Goal: Task Accomplishment & Management: Use online tool/utility

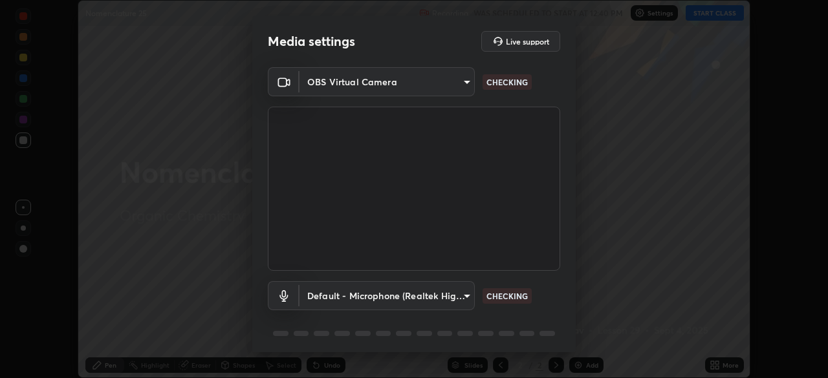
scroll to position [378, 828]
click at [467, 300] on body "Erase all Nomenclature 25 Recording WAS SCHEDULED TO START AT 12:40 PM Settings…" at bounding box center [414, 189] width 828 height 378
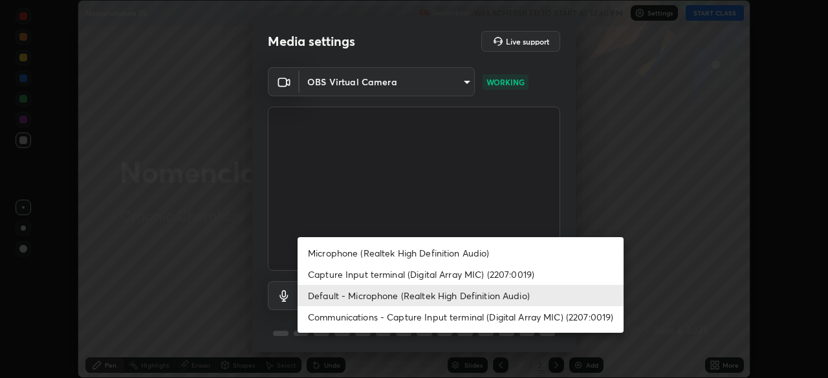
click at [448, 270] on li "Capture Input terminal (Digital Array MIC) (2207:0019)" at bounding box center [461, 274] width 326 height 21
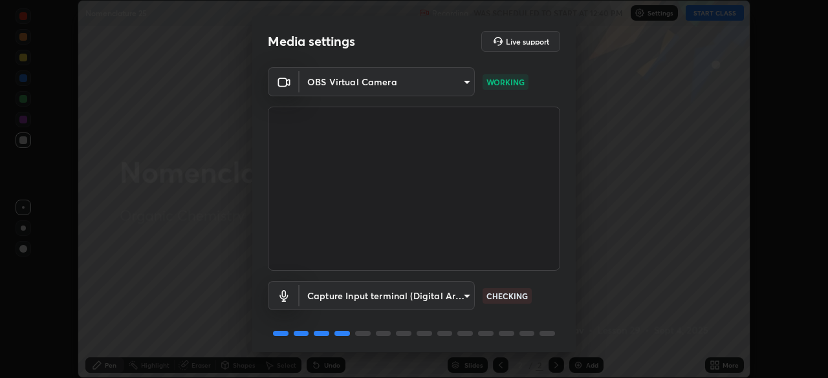
click at [451, 300] on body "Erase all Nomenclature 25 Recording WAS SCHEDULED TO START AT 12:40 PM Settings…" at bounding box center [414, 189] width 828 height 378
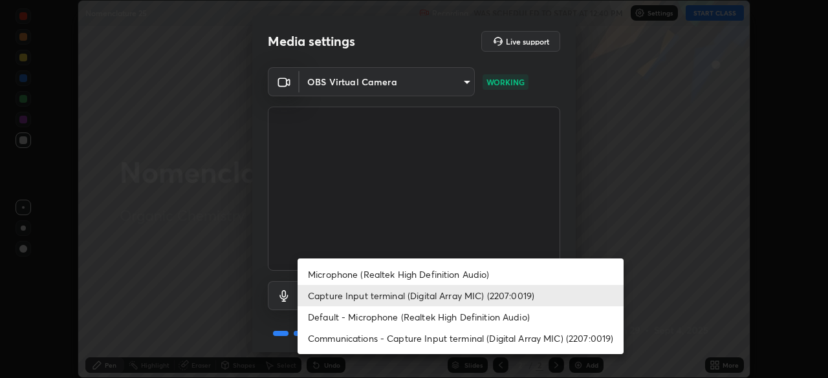
click at [430, 269] on li "Microphone (Realtek High Definition Audio)" at bounding box center [461, 274] width 326 height 21
type input "96fcf24ad01b3a7b421b329ab36215e194257b873513e221a7a03126c554046f"
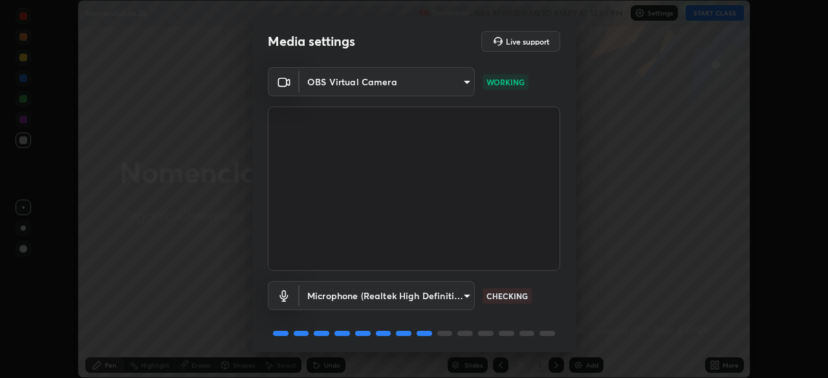
scroll to position [46, 0]
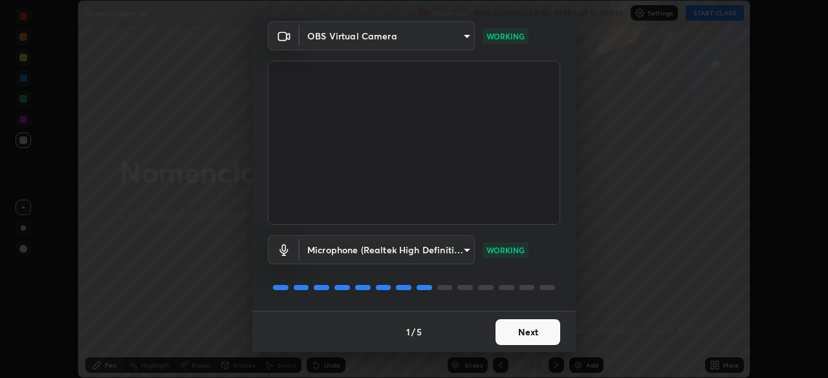
click at [532, 335] on button "Next" at bounding box center [528, 333] width 65 height 26
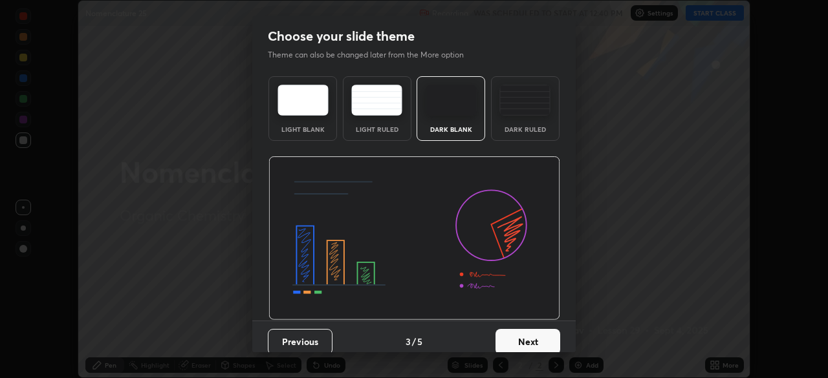
click at [536, 336] on button "Next" at bounding box center [528, 342] width 65 height 26
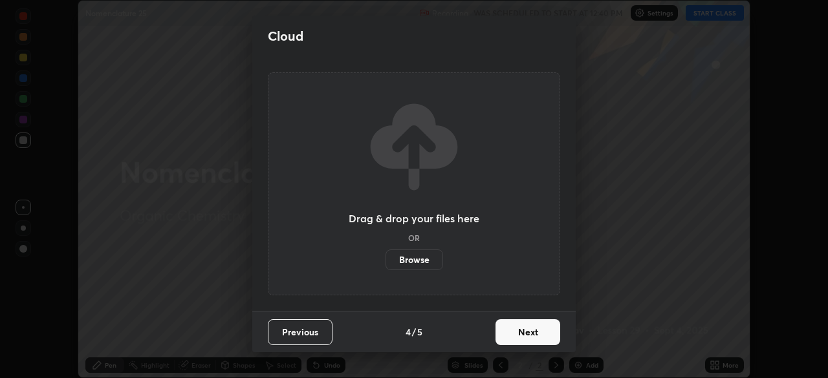
click at [534, 342] on button "Next" at bounding box center [528, 333] width 65 height 26
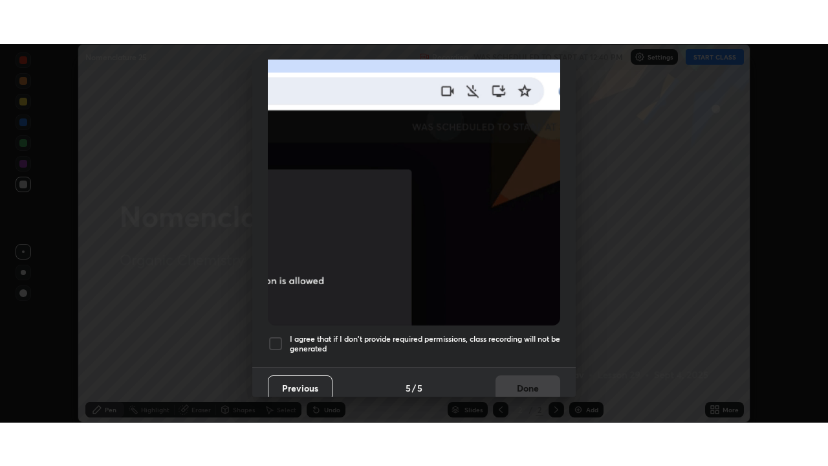
scroll to position [310, 0]
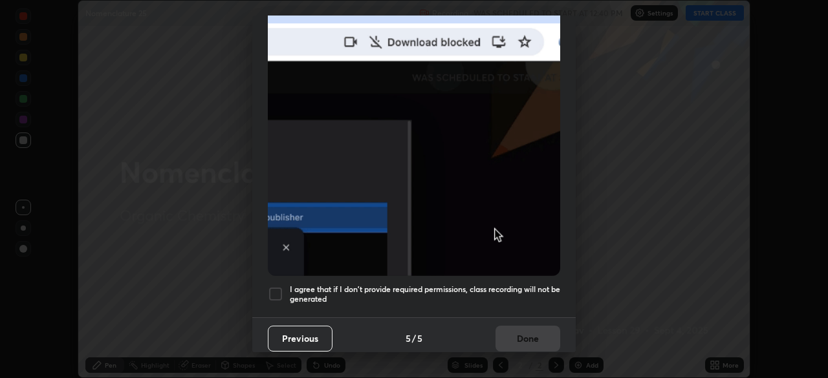
click at [279, 289] on div at bounding box center [276, 295] width 16 height 16
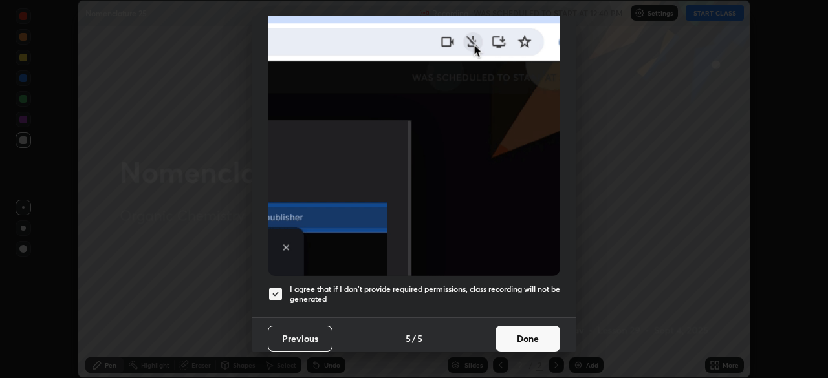
click at [523, 338] on button "Done" at bounding box center [528, 339] width 65 height 26
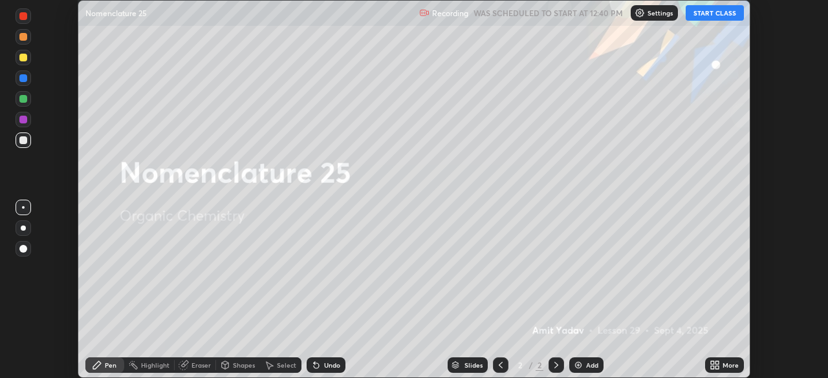
click at [720, 364] on div "More" at bounding box center [724, 366] width 39 height 16
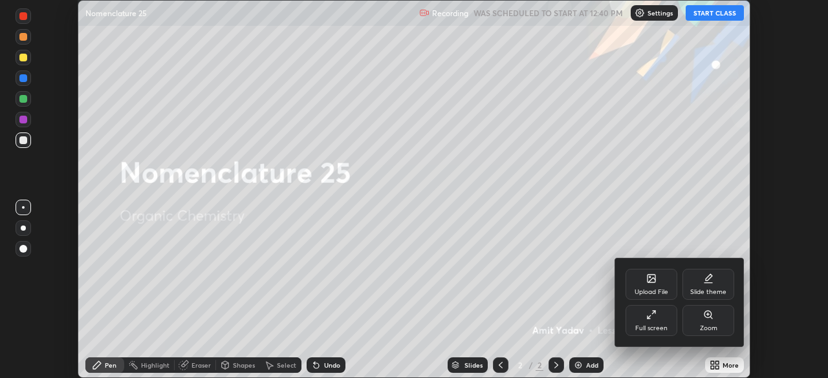
click at [655, 327] on div "Full screen" at bounding box center [651, 328] width 32 height 6
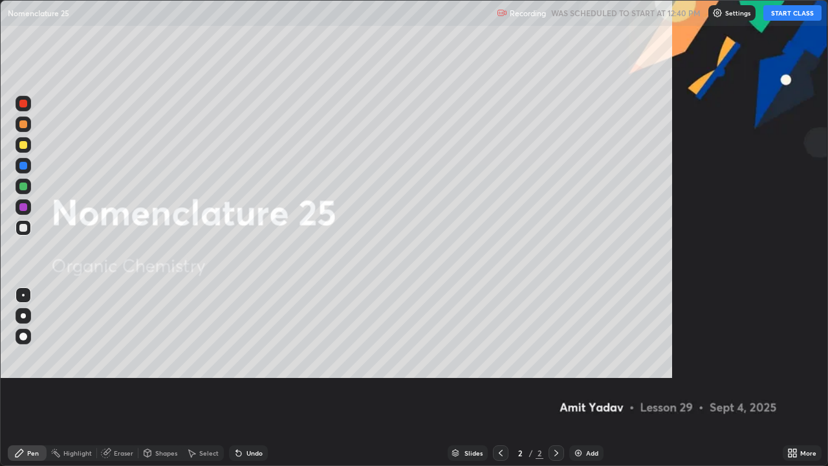
scroll to position [466, 828]
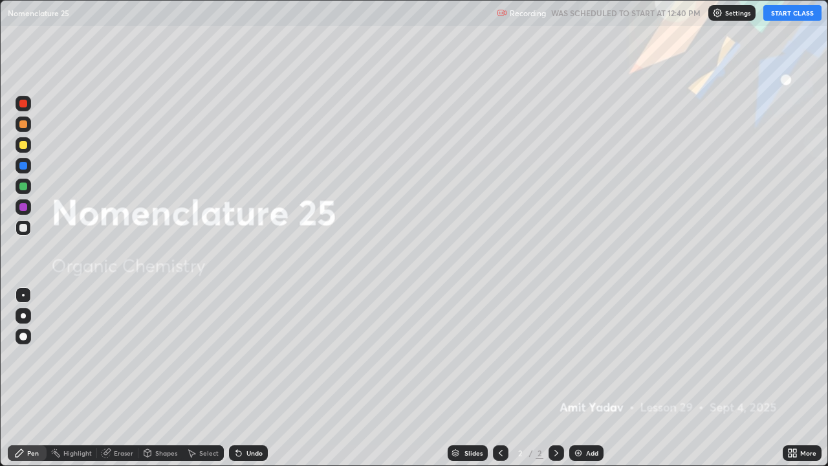
click at [791, 17] on button "START CLASS" at bounding box center [792, 13] width 58 height 16
click at [573, 378] on img at bounding box center [578, 453] width 10 height 10
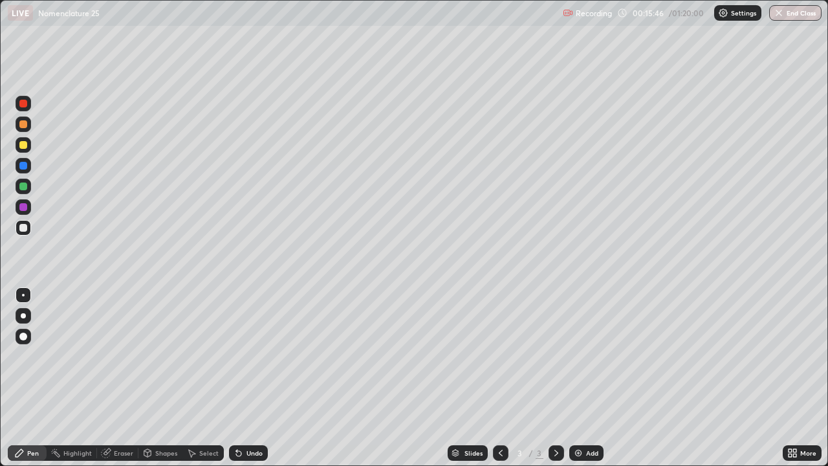
click at [253, 378] on div "Undo" at bounding box center [254, 453] width 16 height 6
click at [589, 378] on div "Add" at bounding box center [586, 453] width 34 height 16
click at [28, 150] on div at bounding box center [24, 145] width 16 height 16
click at [435, 378] on div "Slides 4 / 4 Add" at bounding box center [525, 453] width 515 height 26
click at [446, 378] on div "Slides 4 / 4 Add" at bounding box center [525, 453] width 515 height 26
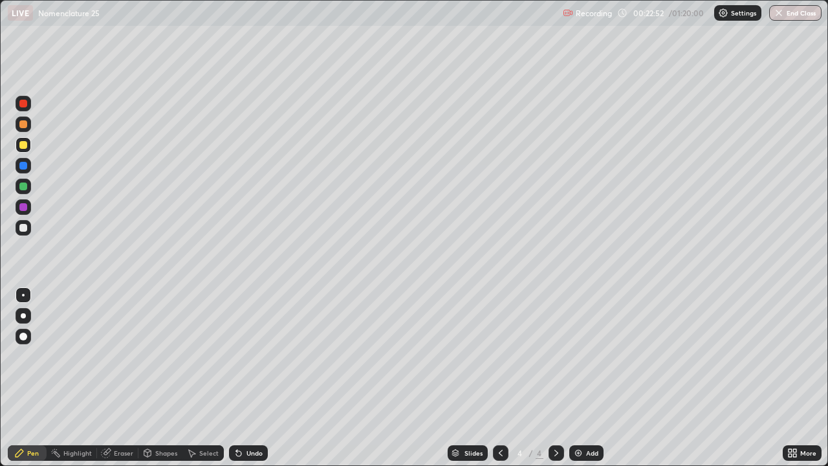
click at [446, 378] on div "Slides 4 / 4 Add" at bounding box center [525, 453] width 515 height 26
click at [497, 378] on icon at bounding box center [501, 453] width 10 height 10
click at [551, 378] on icon at bounding box center [556, 453] width 10 height 10
click at [249, 378] on div "Undo" at bounding box center [254, 453] width 16 height 6
click at [22, 228] on div at bounding box center [23, 228] width 8 height 8
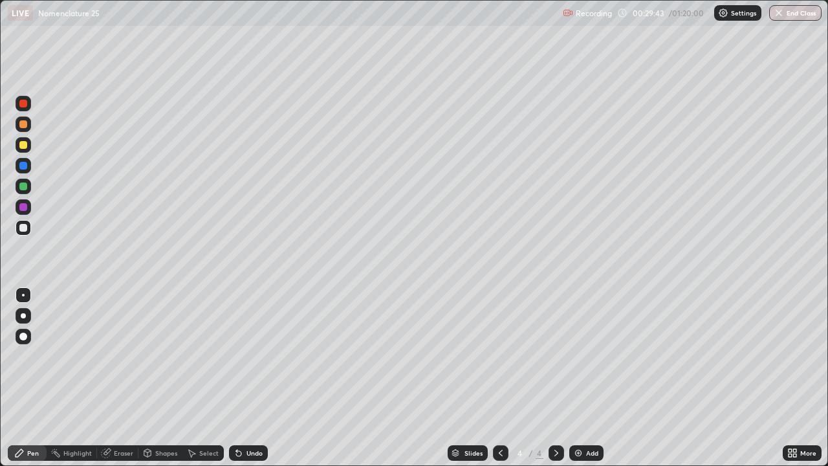
click at [253, 378] on div "Undo" at bounding box center [254, 453] width 16 height 6
click at [252, 378] on div "Undo" at bounding box center [254, 453] width 16 height 6
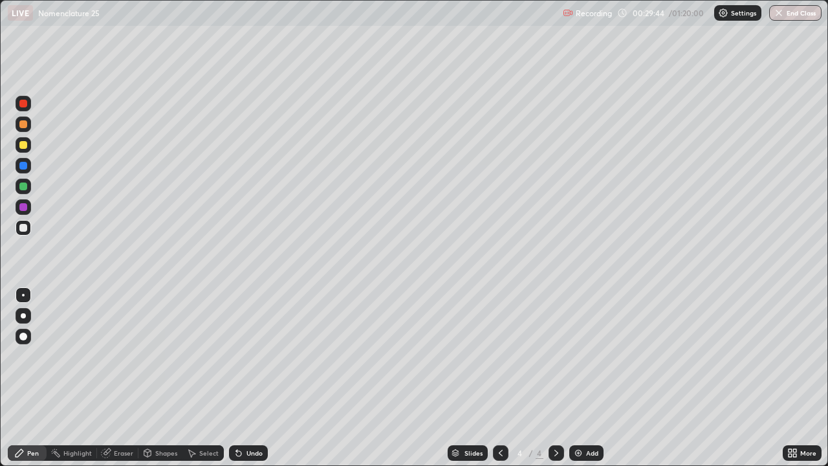
click at [252, 378] on div "Undo" at bounding box center [254, 453] width 16 height 6
click at [250, 378] on div "Undo" at bounding box center [254, 453] width 16 height 6
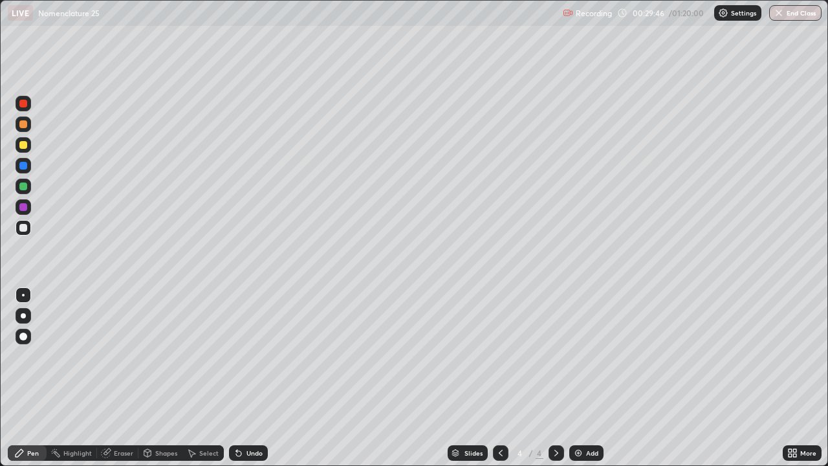
click at [250, 378] on div "Undo" at bounding box center [254, 453] width 16 height 6
click at [215, 378] on div "Select" at bounding box center [208, 453] width 19 height 6
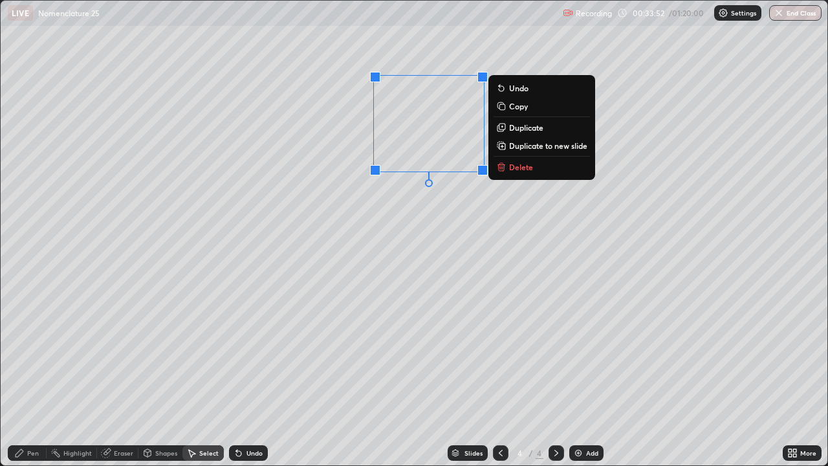
click at [394, 206] on div "0 ° Undo Copy Duplicate Duplicate to new slide Delete" at bounding box center [414, 233] width 827 height 464
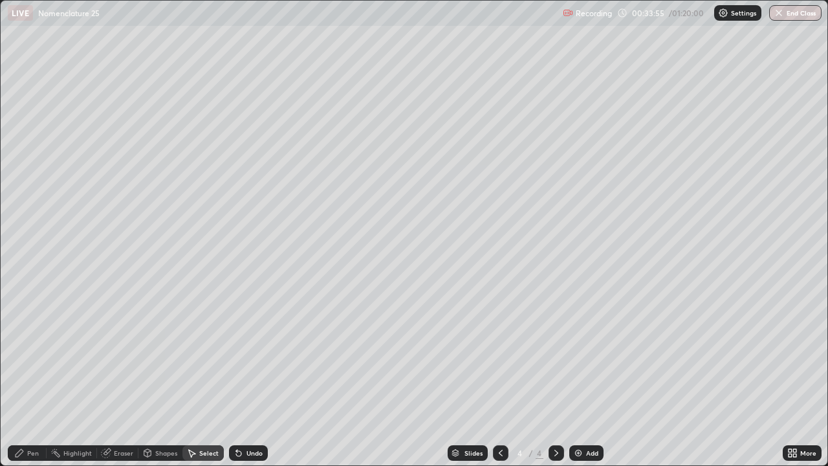
click at [43, 378] on div "Pen" at bounding box center [27, 453] width 39 height 16
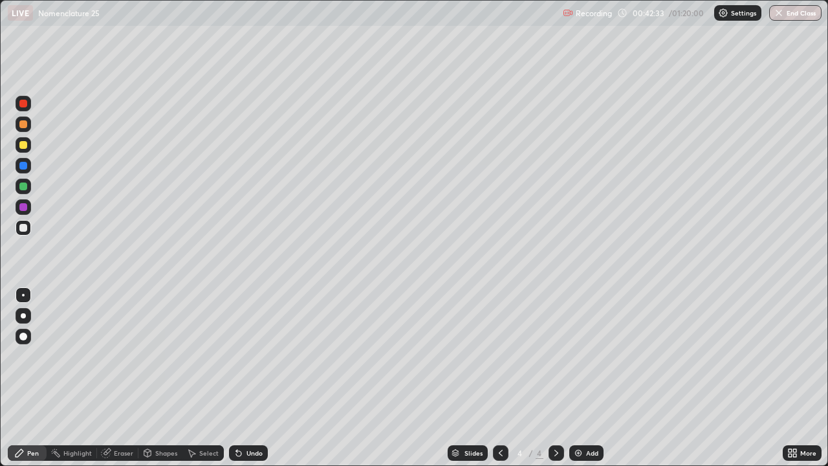
click at [584, 378] on div "Add" at bounding box center [586, 453] width 34 height 16
click at [23, 149] on div at bounding box center [24, 145] width 16 height 16
click at [555, 378] on icon at bounding box center [556, 453] width 10 height 10
click at [571, 378] on div "Add" at bounding box center [586, 453] width 34 height 16
click at [252, 378] on div "Undo" at bounding box center [248, 453] width 39 height 16
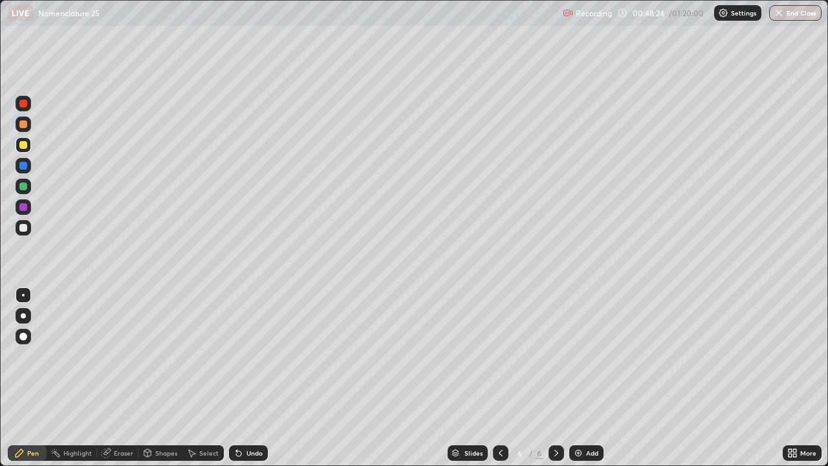
click at [24, 232] on div at bounding box center [24, 228] width 16 height 16
click at [250, 378] on div "Undo" at bounding box center [254, 453] width 16 height 6
click at [28, 153] on div at bounding box center [24, 145] width 16 height 21
click at [576, 378] on img at bounding box center [578, 453] width 10 height 10
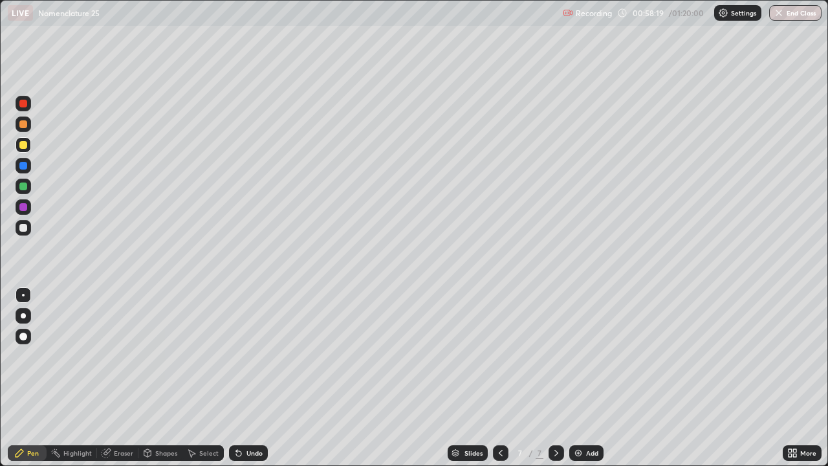
click at [245, 378] on div "Undo" at bounding box center [248, 453] width 39 height 16
click at [243, 378] on div "Undo" at bounding box center [246, 453] width 44 height 26
click at [235, 378] on div "Undo" at bounding box center [246, 453] width 44 height 26
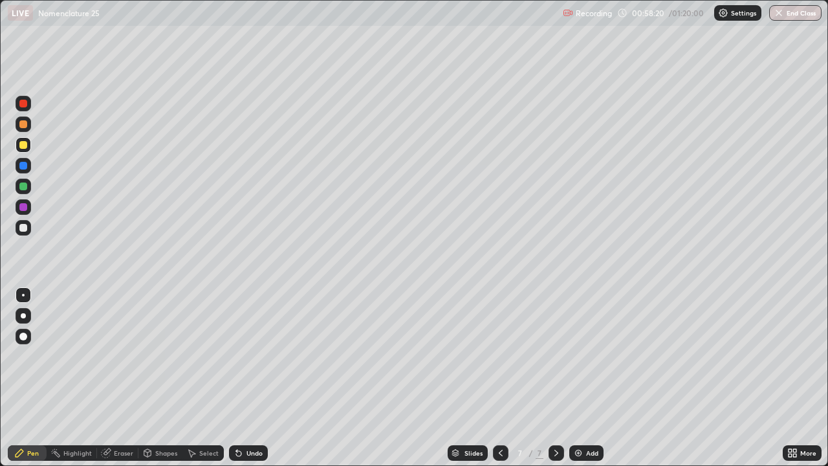
click at [236, 378] on div "Undo" at bounding box center [248, 453] width 39 height 16
click at [232, 378] on div "Undo" at bounding box center [246, 453] width 44 height 26
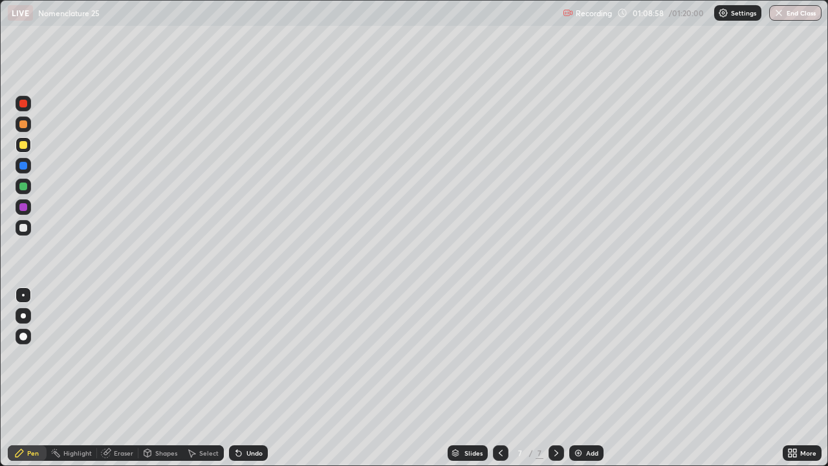
click at [569, 378] on div "Add" at bounding box center [586, 453] width 34 height 16
click at [251, 378] on div "Undo" at bounding box center [254, 453] width 16 height 6
click at [247, 378] on div "Undo" at bounding box center [254, 453] width 16 height 6
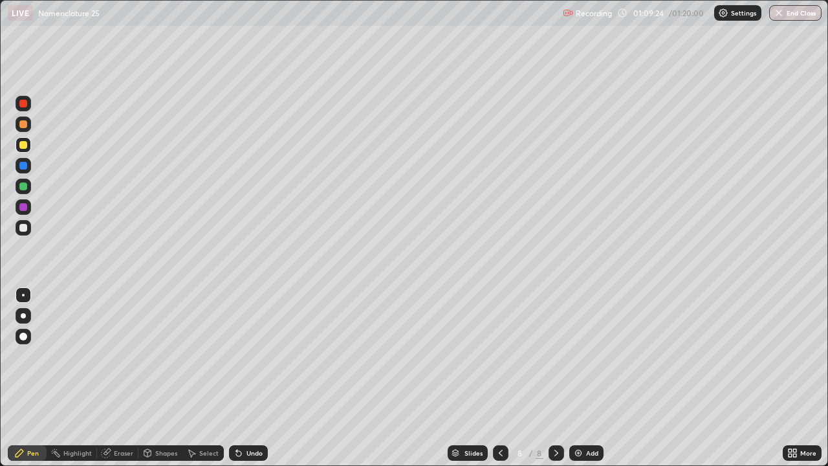
click at [242, 378] on div "Undo" at bounding box center [248, 453] width 39 height 16
click at [243, 378] on div "Undo" at bounding box center [248, 453] width 39 height 16
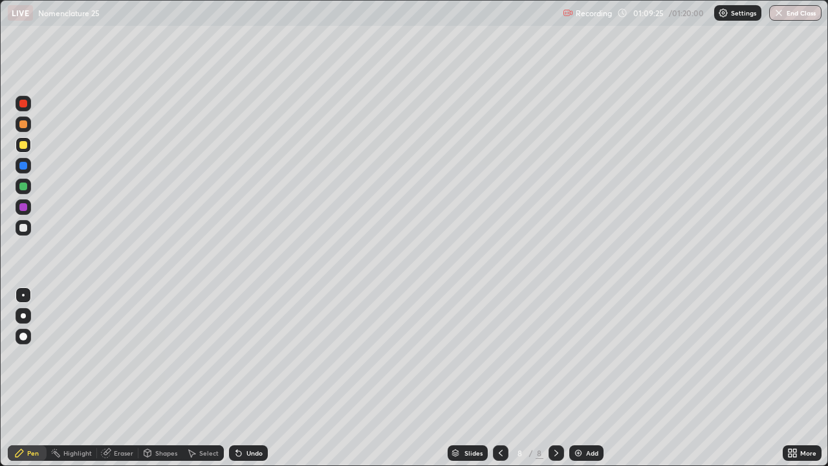
click at [241, 378] on div "Undo" at bounding box center [248, 453] width 39 height 16
click at [237, 378] on div "Undo" at bounding box center [246, 453] width 44 height 26
click at [234, 378] on div "Undo" at bounding box center [246, 453] width 44 height 26
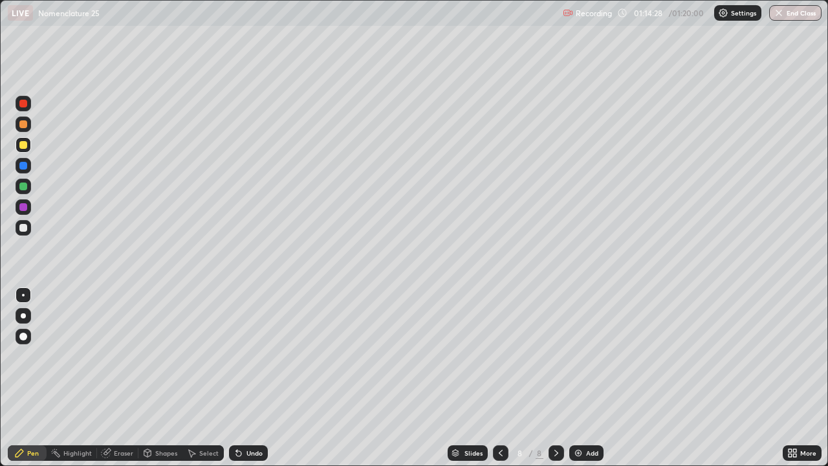
click at [249, 378] on div "Undo" at bounding box center [254, 453] width 16 height 6
click at [250, 378] on div "Undo" at bounding box center [254, 453] width 16 height 6
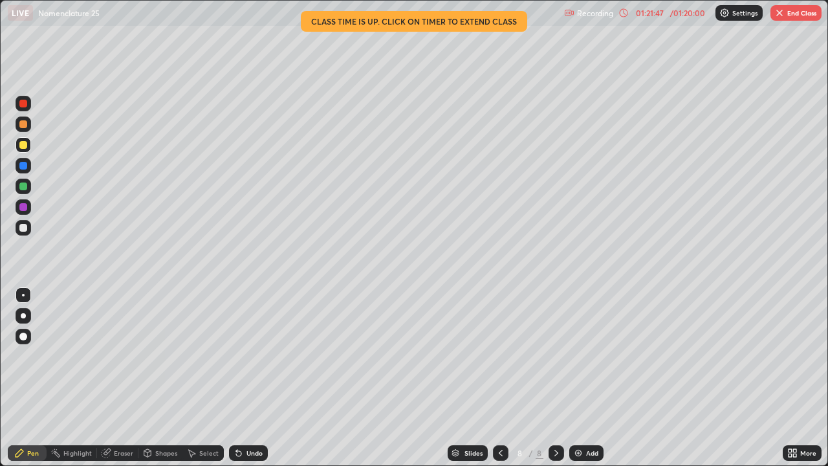
click at [794, 18] on button "End Class" at bounding box center [795, 13] width 51 height 16
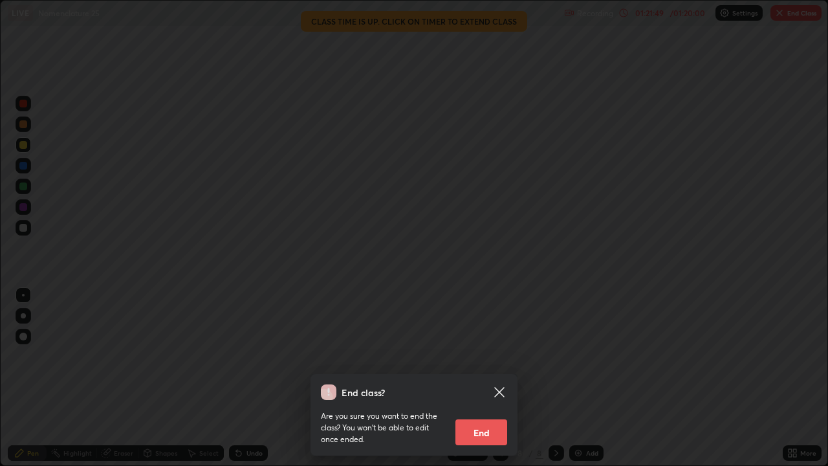
click at [490, 378] on button "End" at bounding box center [481, 432] width 52 height 26
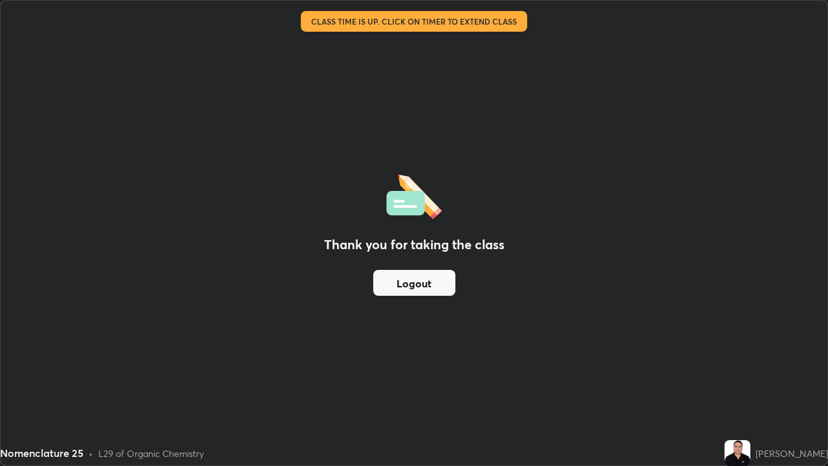
click at [417, 290] on button "Logout" at bounding box center [414, 283] width 82 height 26
